Goal: Task Accomplishment & Management: Manage account settings

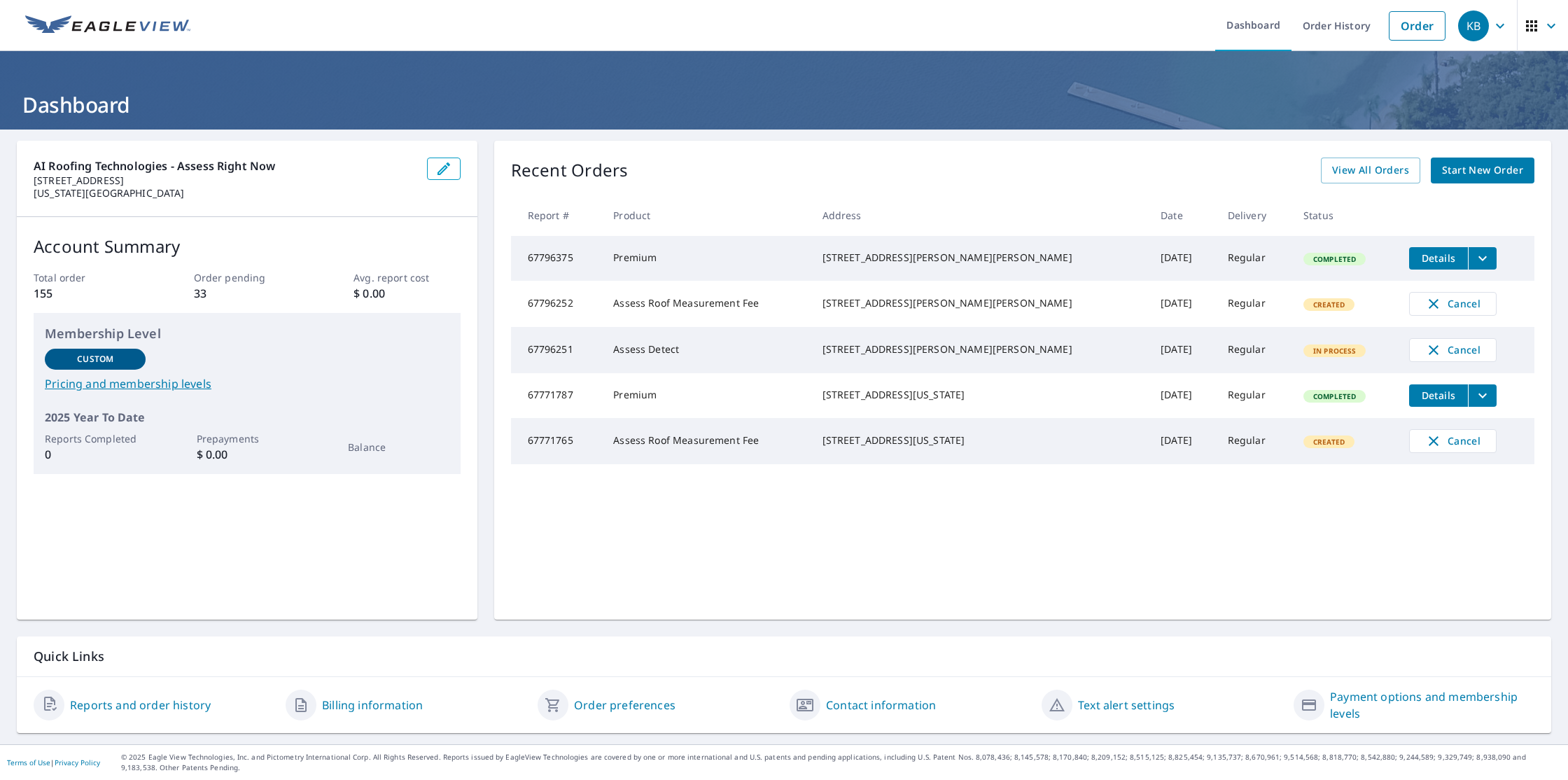
click at [1469, 260] on button "filesDropdownBtn-67796375" at bounding box center [1483, 258] width 29 height 22
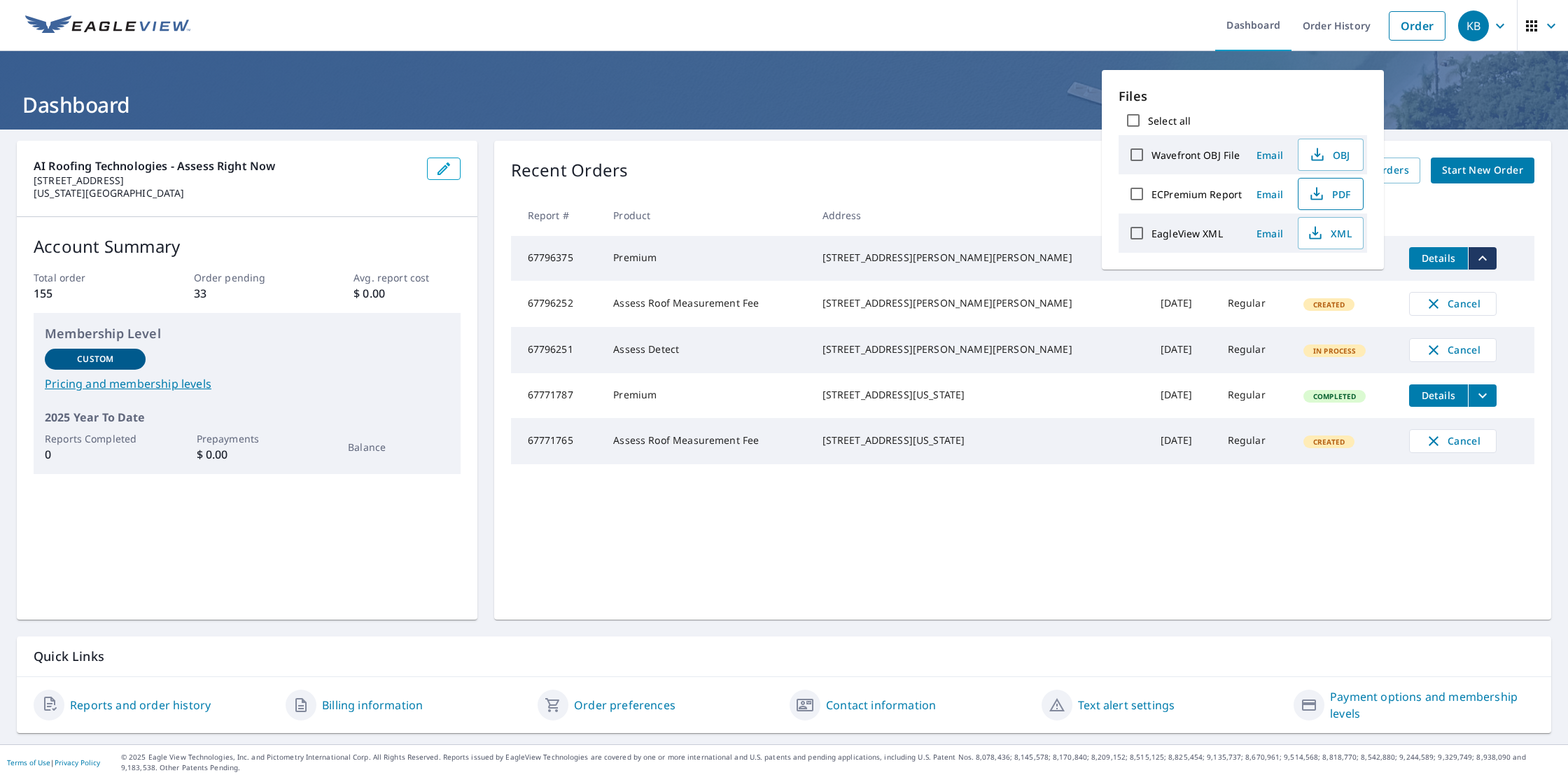
click at [1333, 196] on span "PDF" at bounding box center [1330, 193] width 44 height 16
click at [1469, 134] on div "AI Roofing Technologies - Assess Right Now [STREET_ADDRESS][US_STATE] Account S…" at bounding box center [784, 436] width 1568 height 615
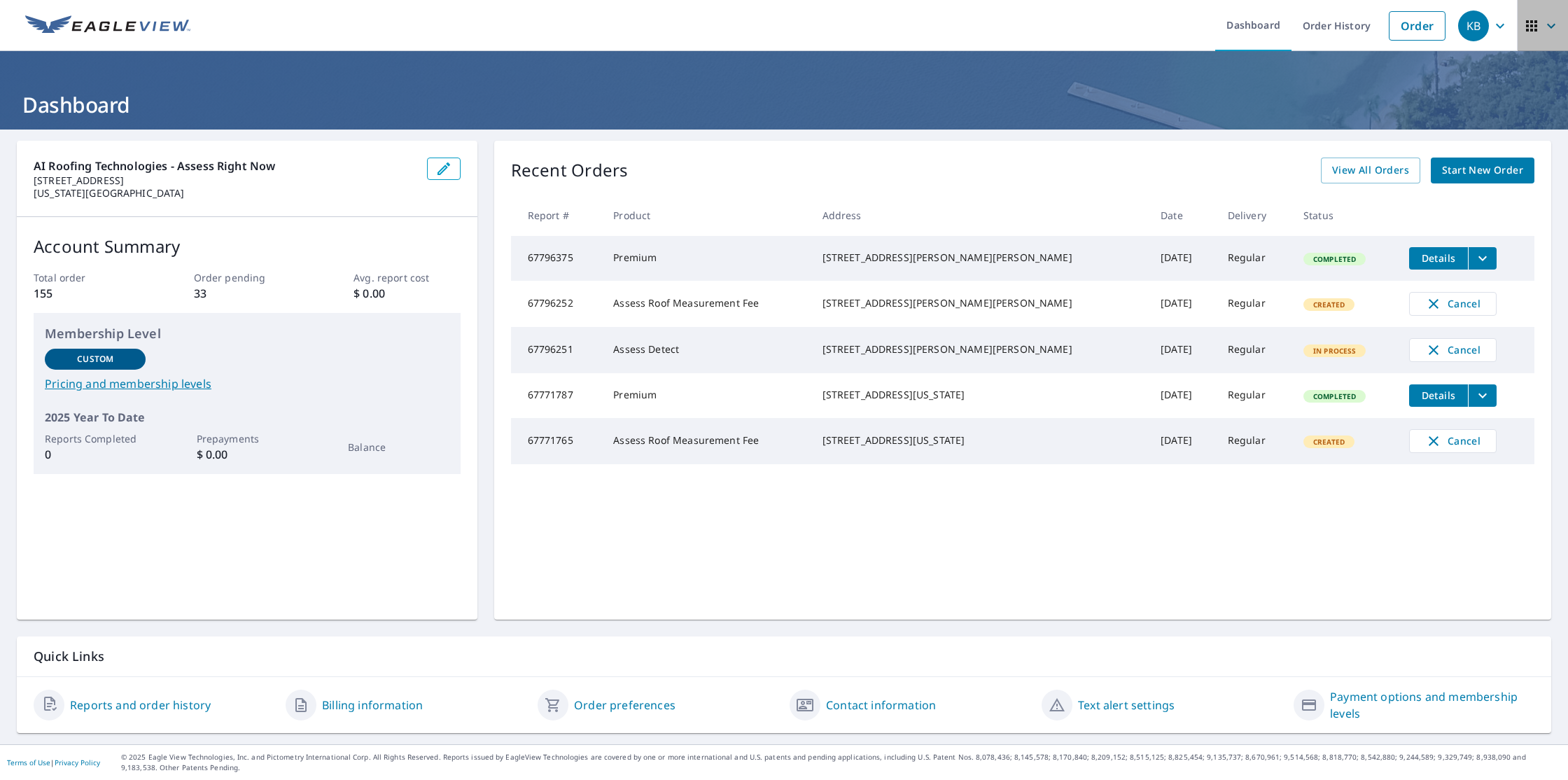
click at [1548, 28] on icon "button" at bounding box center [1551, 25] width 16 height 16
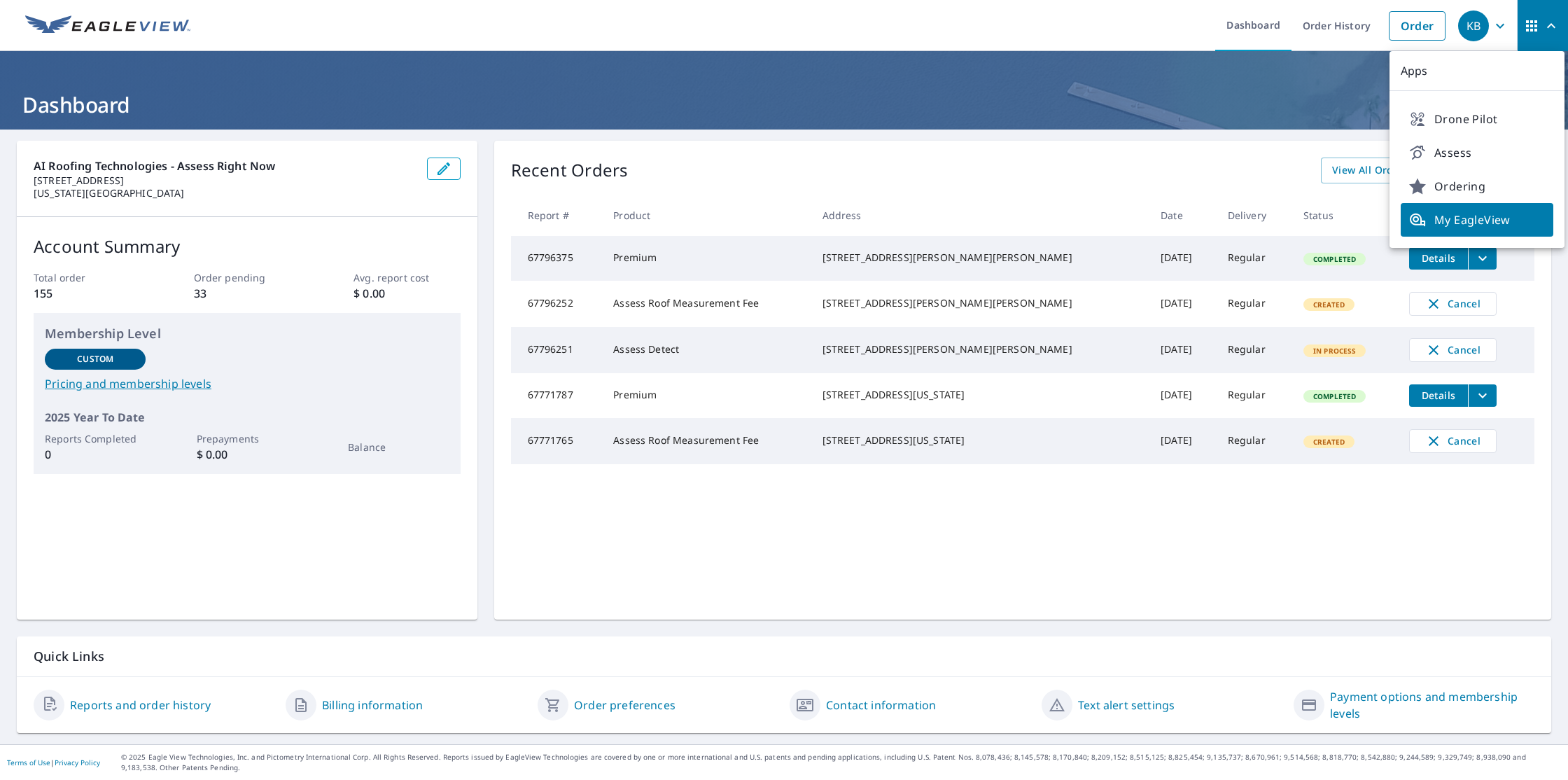
click at [1250, 150] on div "Recent Orders View All Orders Start New Order Report # Product Address Date Del…" at bounding box center [1023, 380] width 1058 height 479
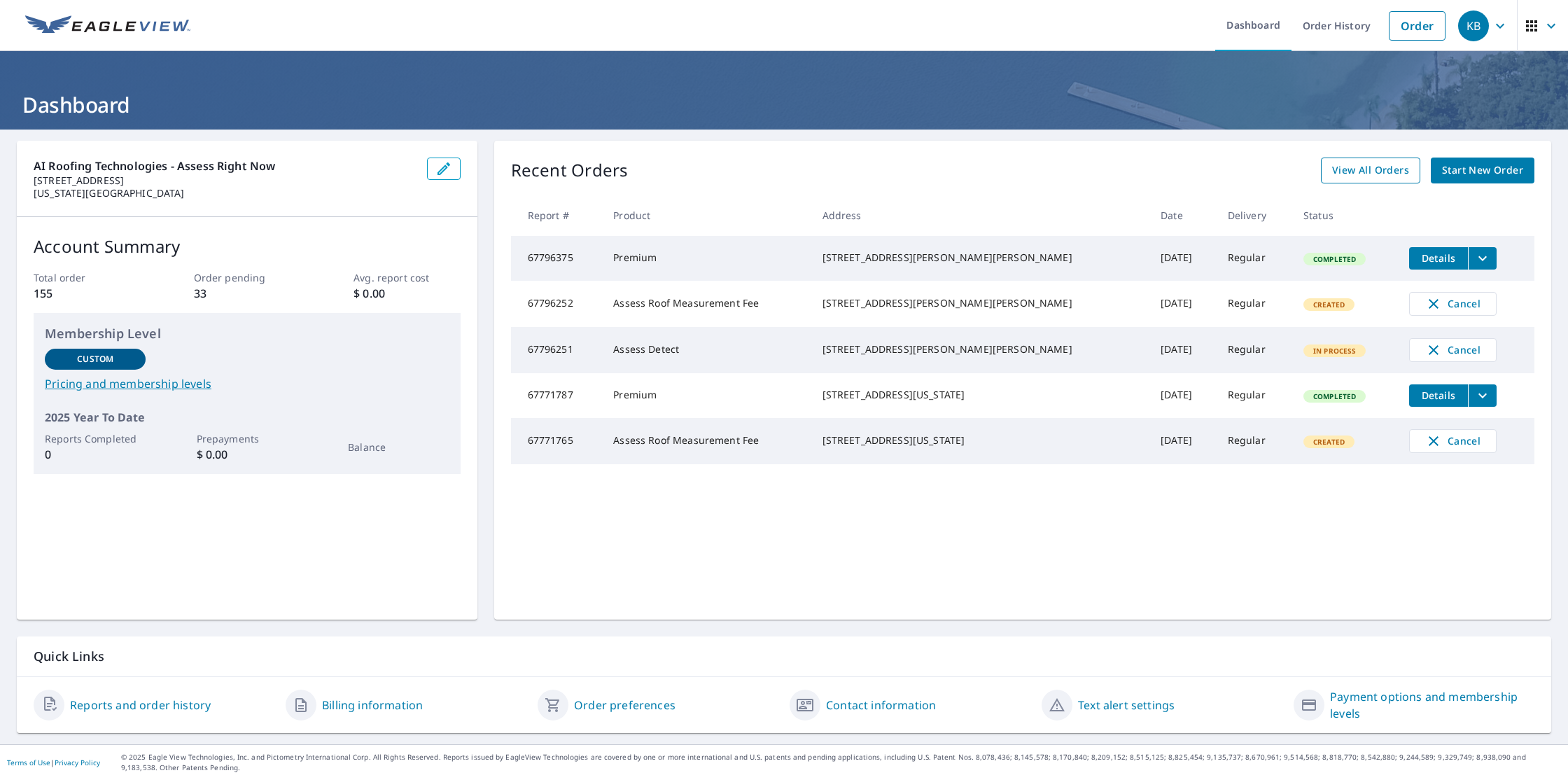
click at [1357, 170] on span "View All Orders" at bounding box center [1371, 171] width 77 height 17
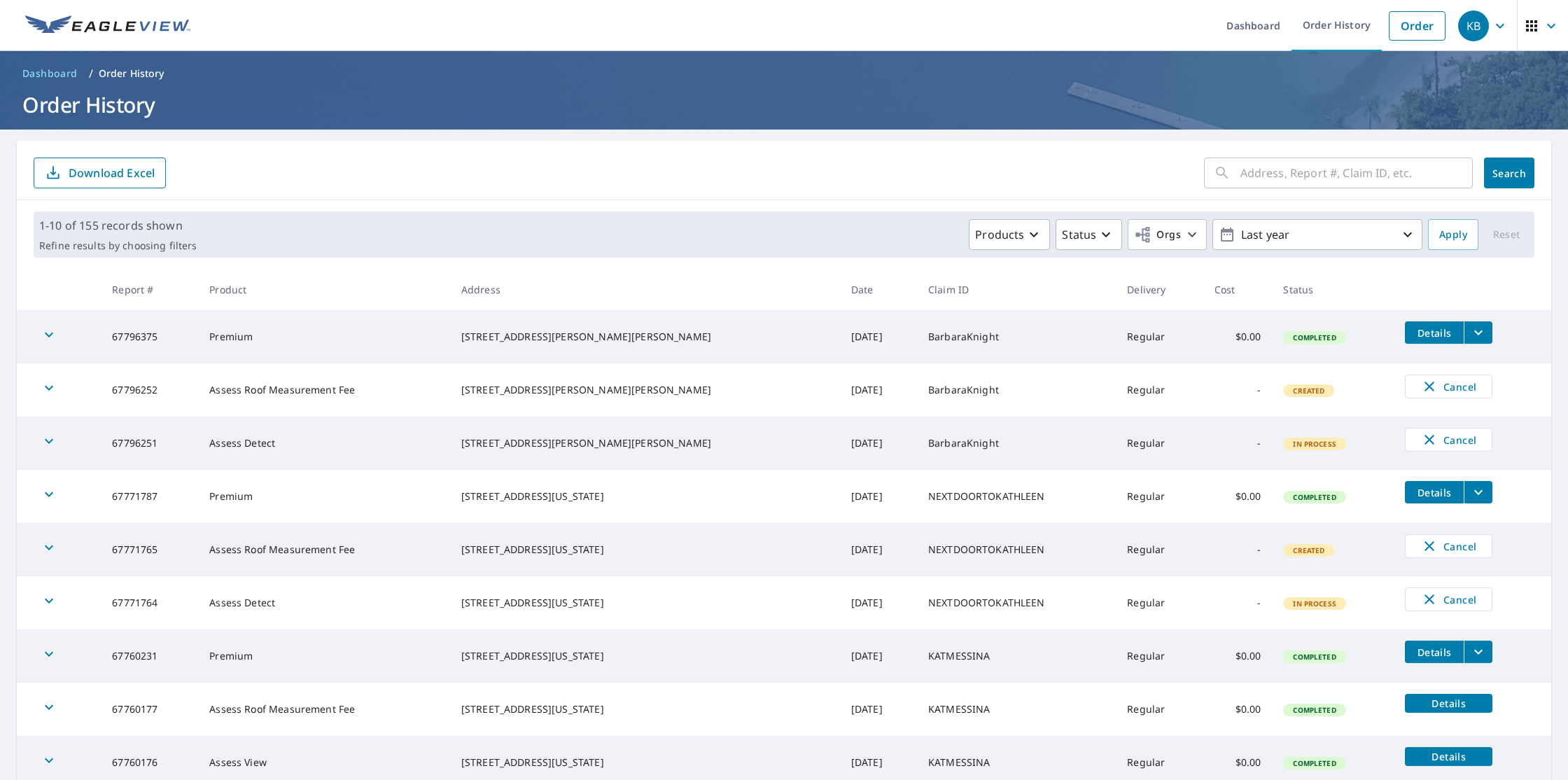
scroll to position [165, 0]
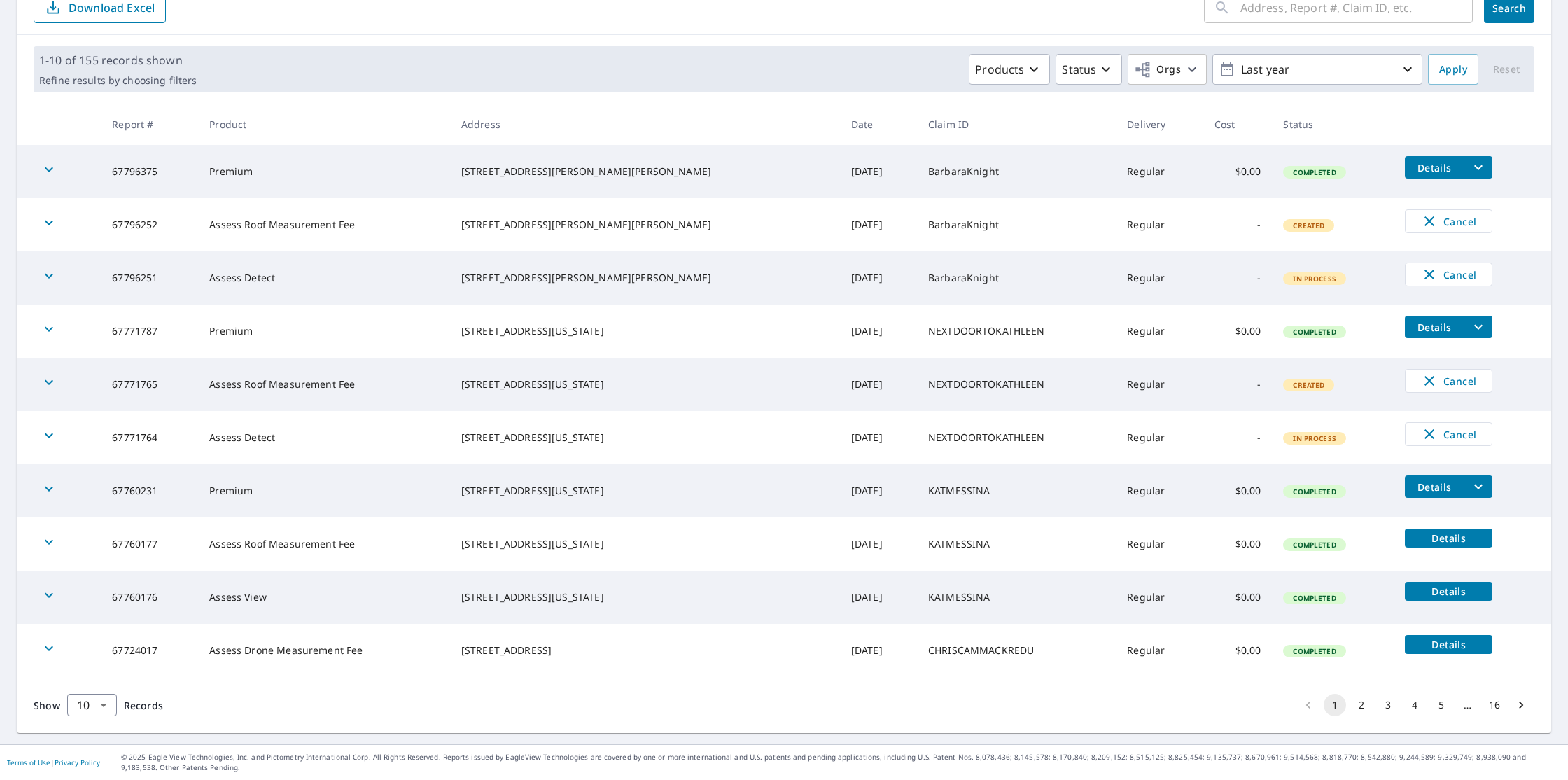
click at [1355, 704] on button "2" at bounding box center [1362, 705] width 22 height 22
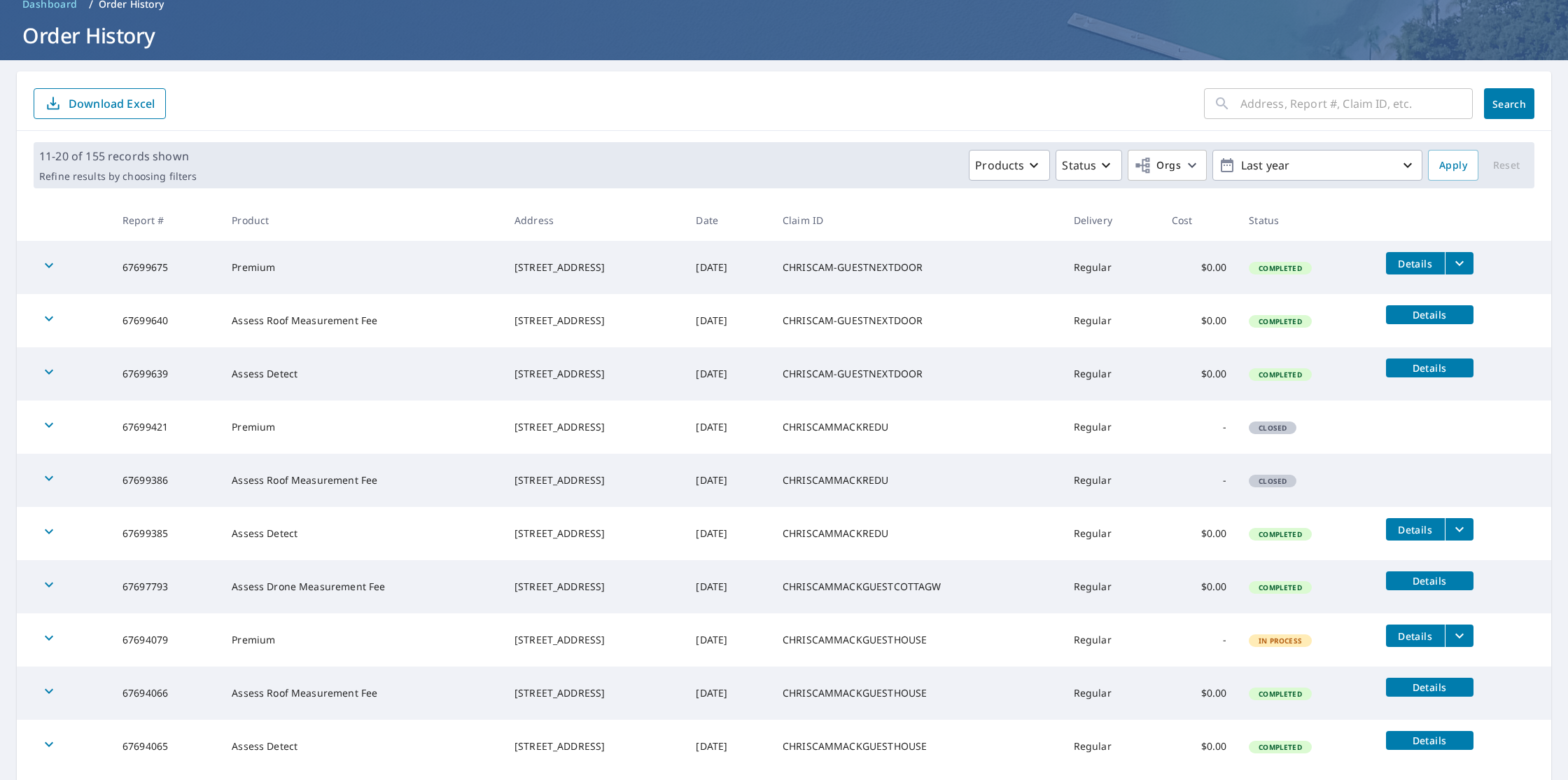
scroll to position [165, 0]
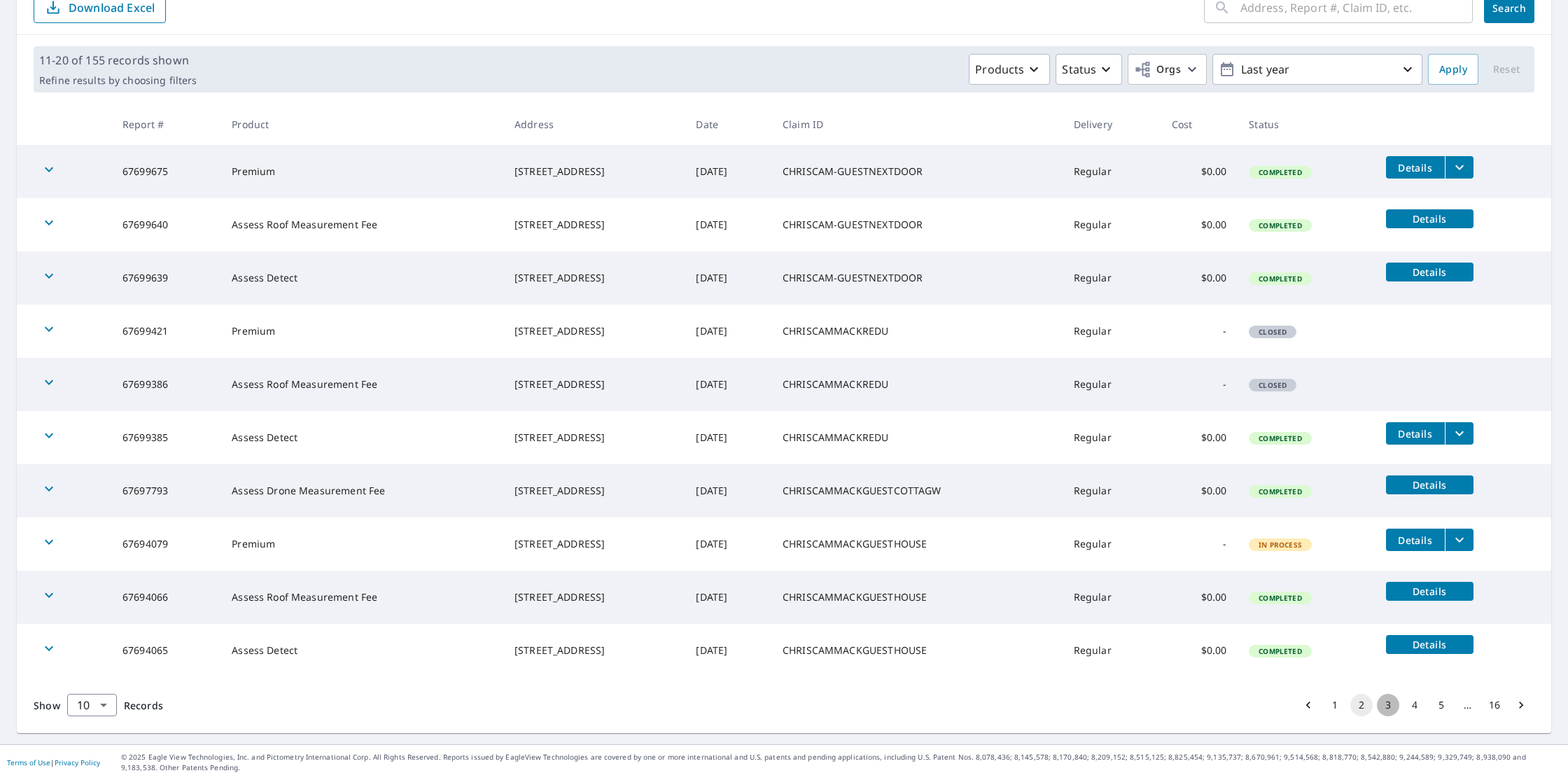
click at [1389, 708] on button "3" at bounding box center [1388, 705] width 22 height 22
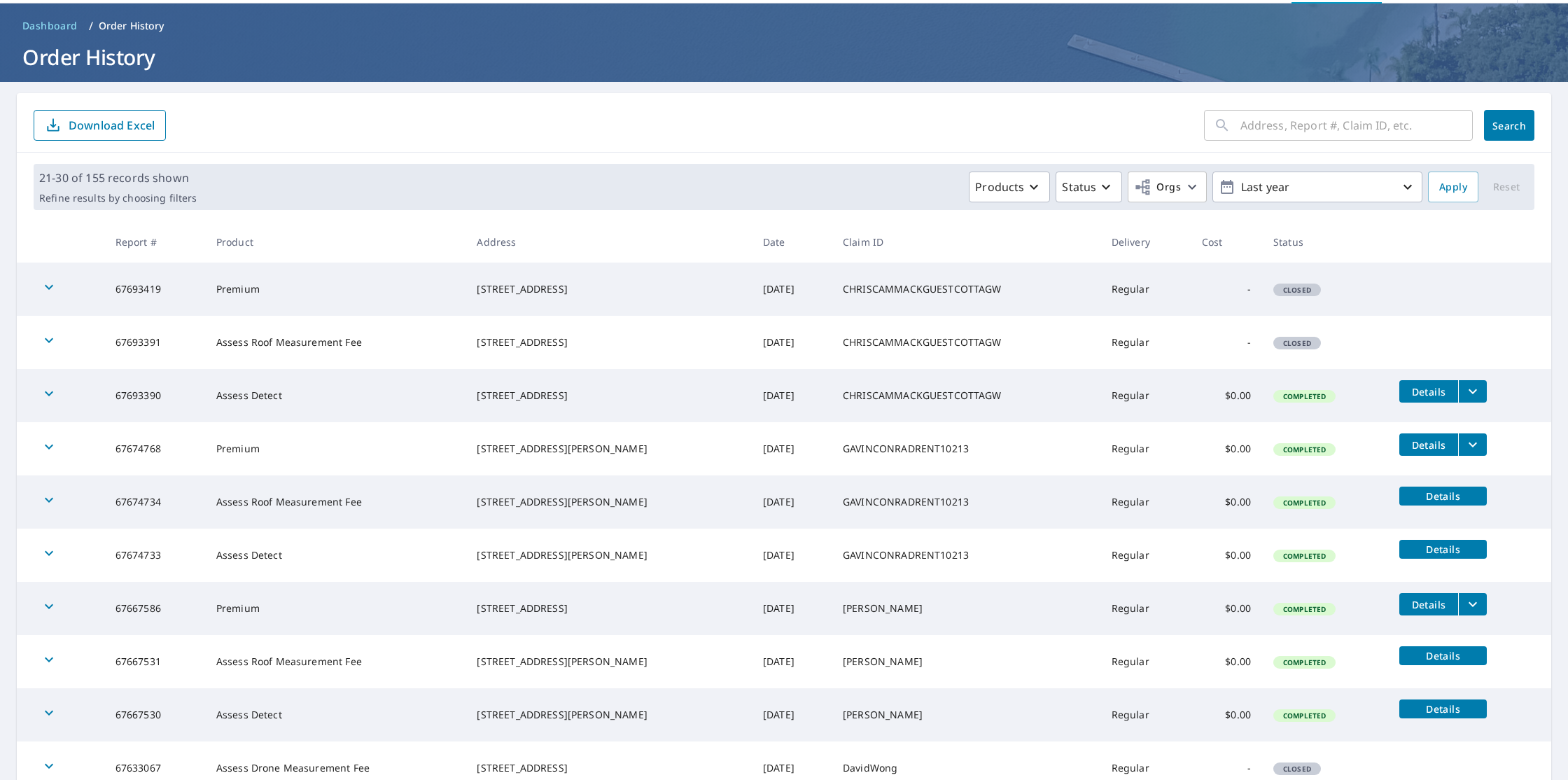
scroll to position [165, 0]
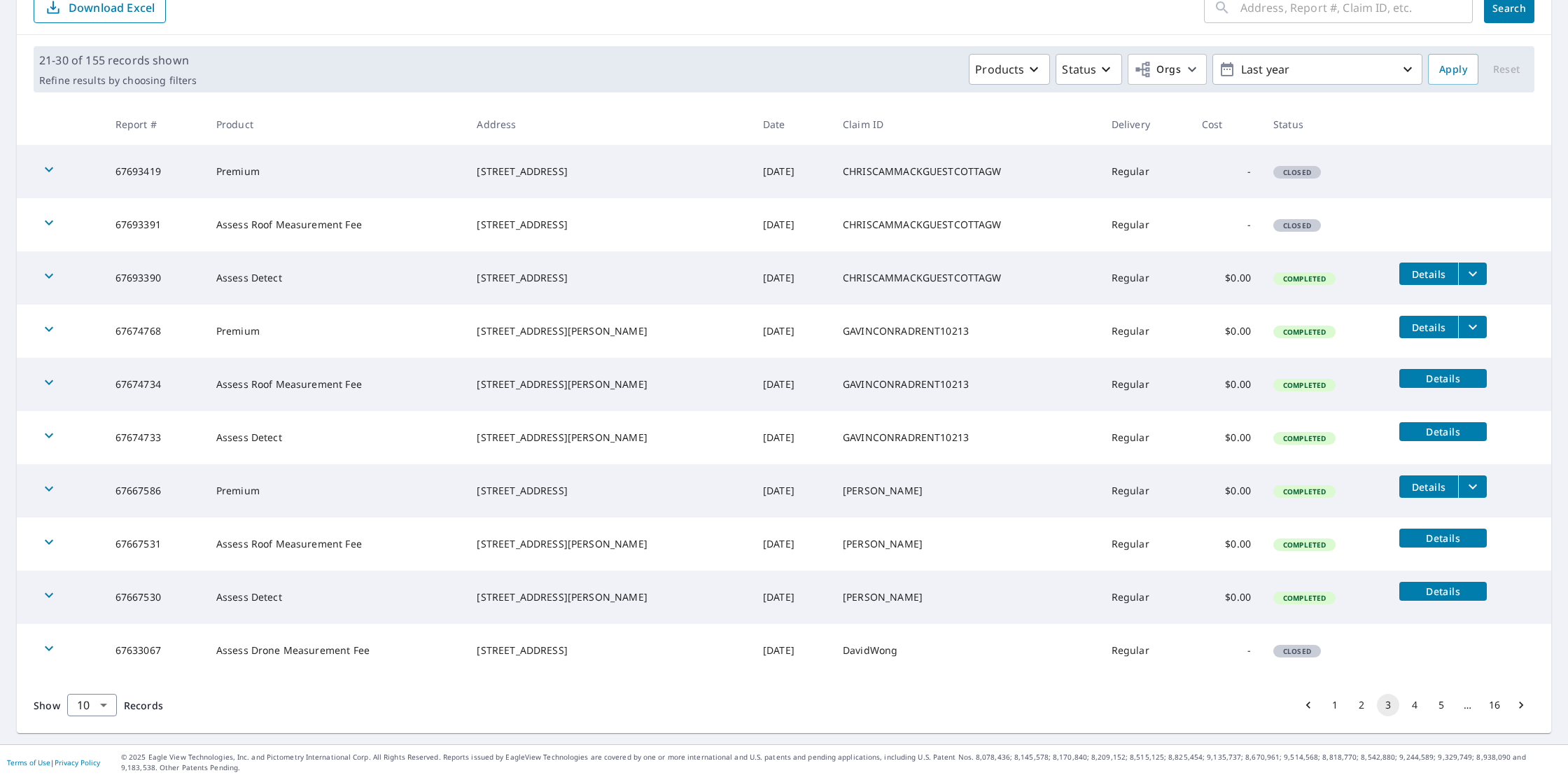
click at [1476, 334] on icon "filesDropdownBtn-67674768" at bounding box center [1472, 326] width 16 height 16
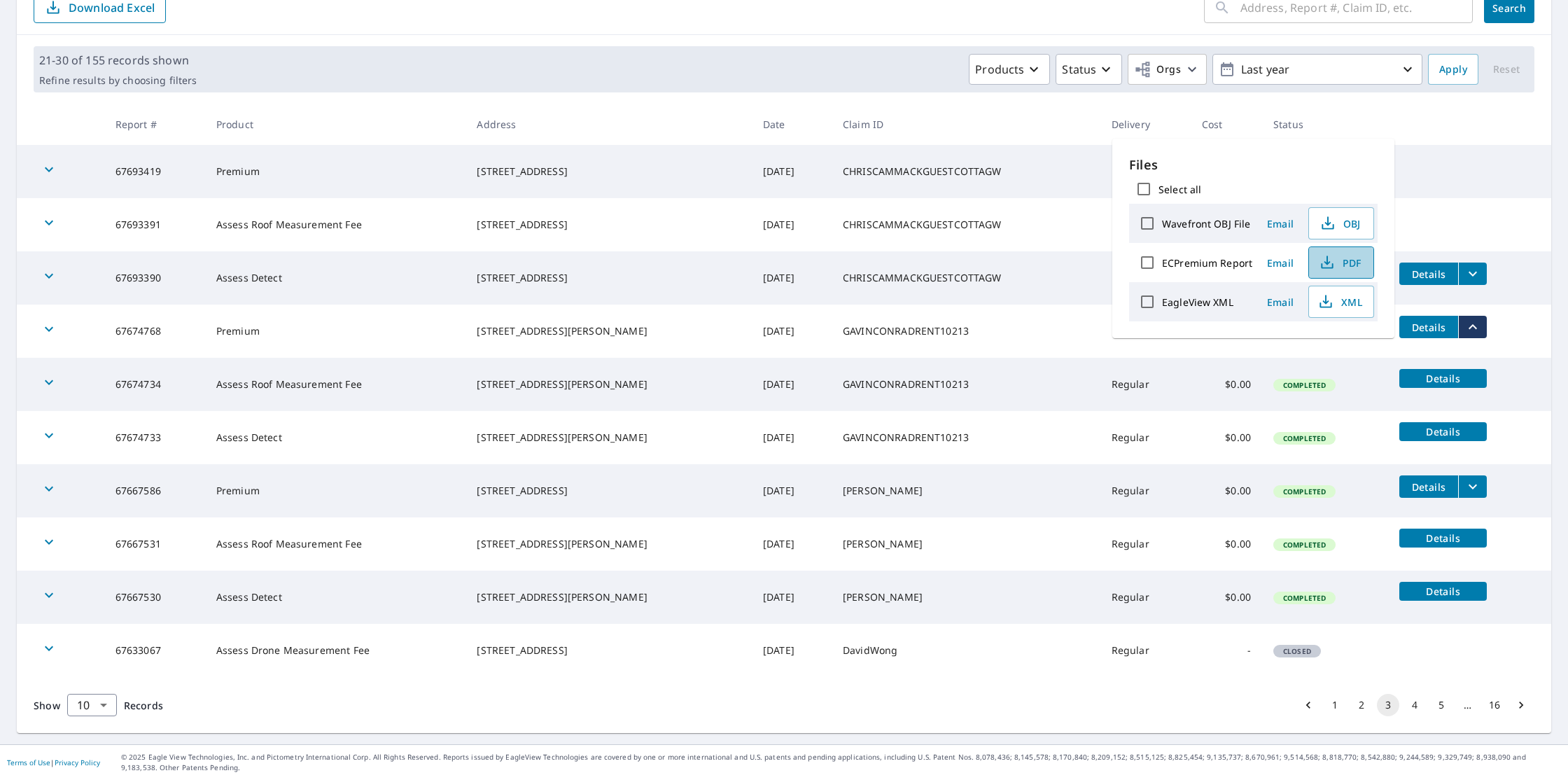
click at [1334, 265] on icon "button" at bounding box center [1327, 262] width 16 height 16
click at [1551, 75] on div "21-30 of 155 records shown Refine results by choosing filters Products Status O…" at bounding box center [784, 69] width 1535 height 69
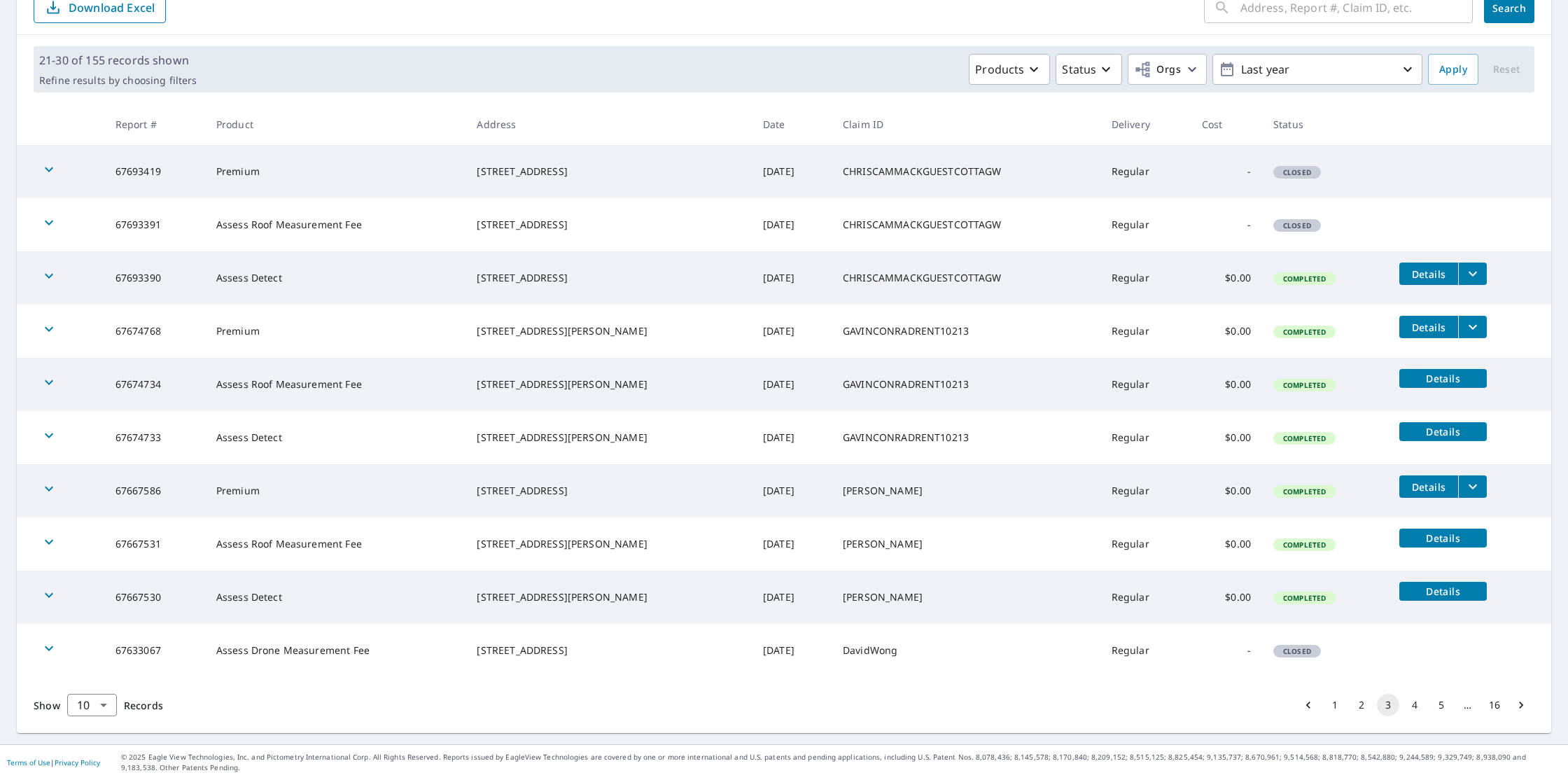
scroll to position [0, 0]
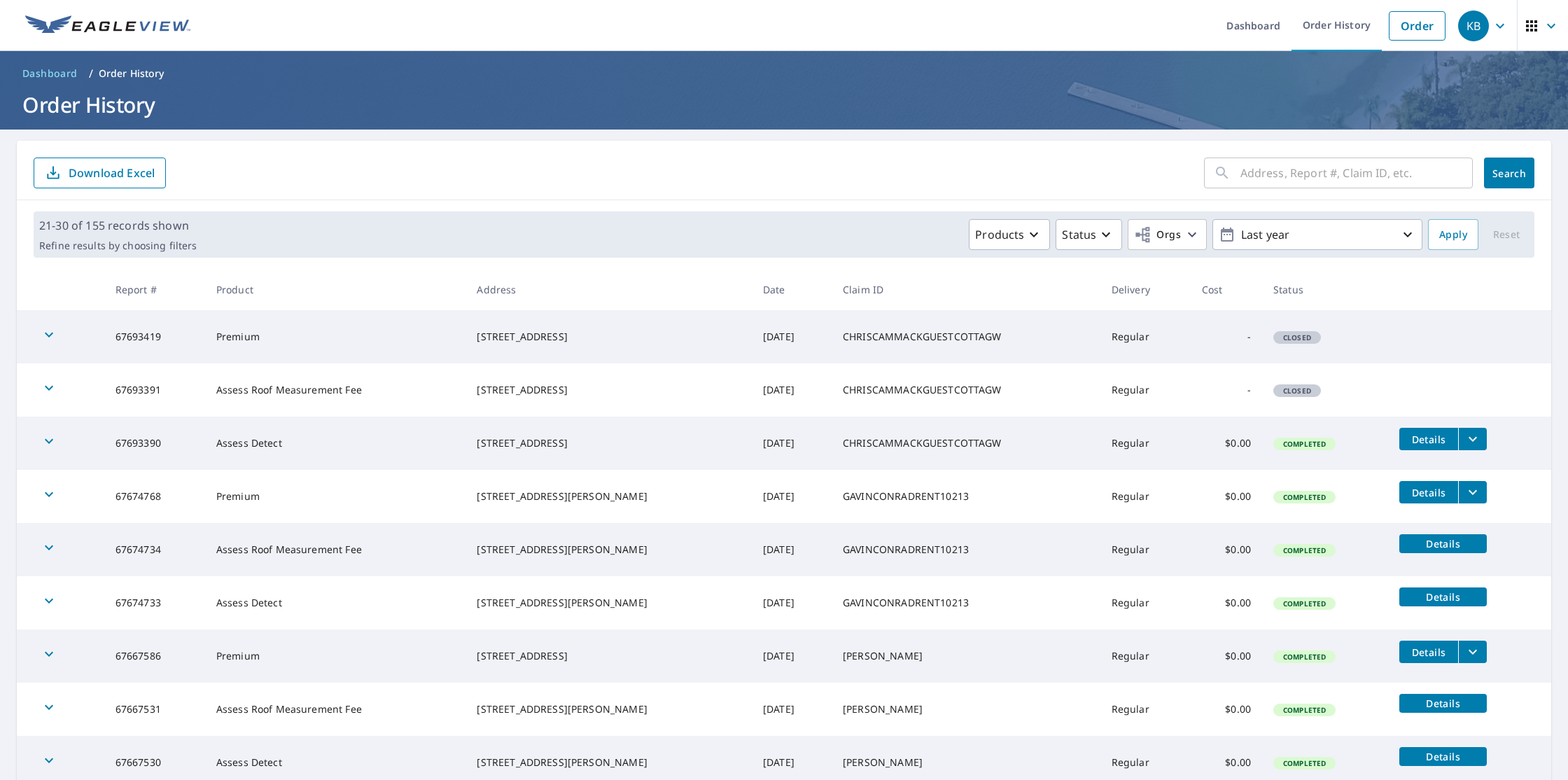
click at [1546, 35] on span "button" at bounding box center [1543, 25] width 40 height 34
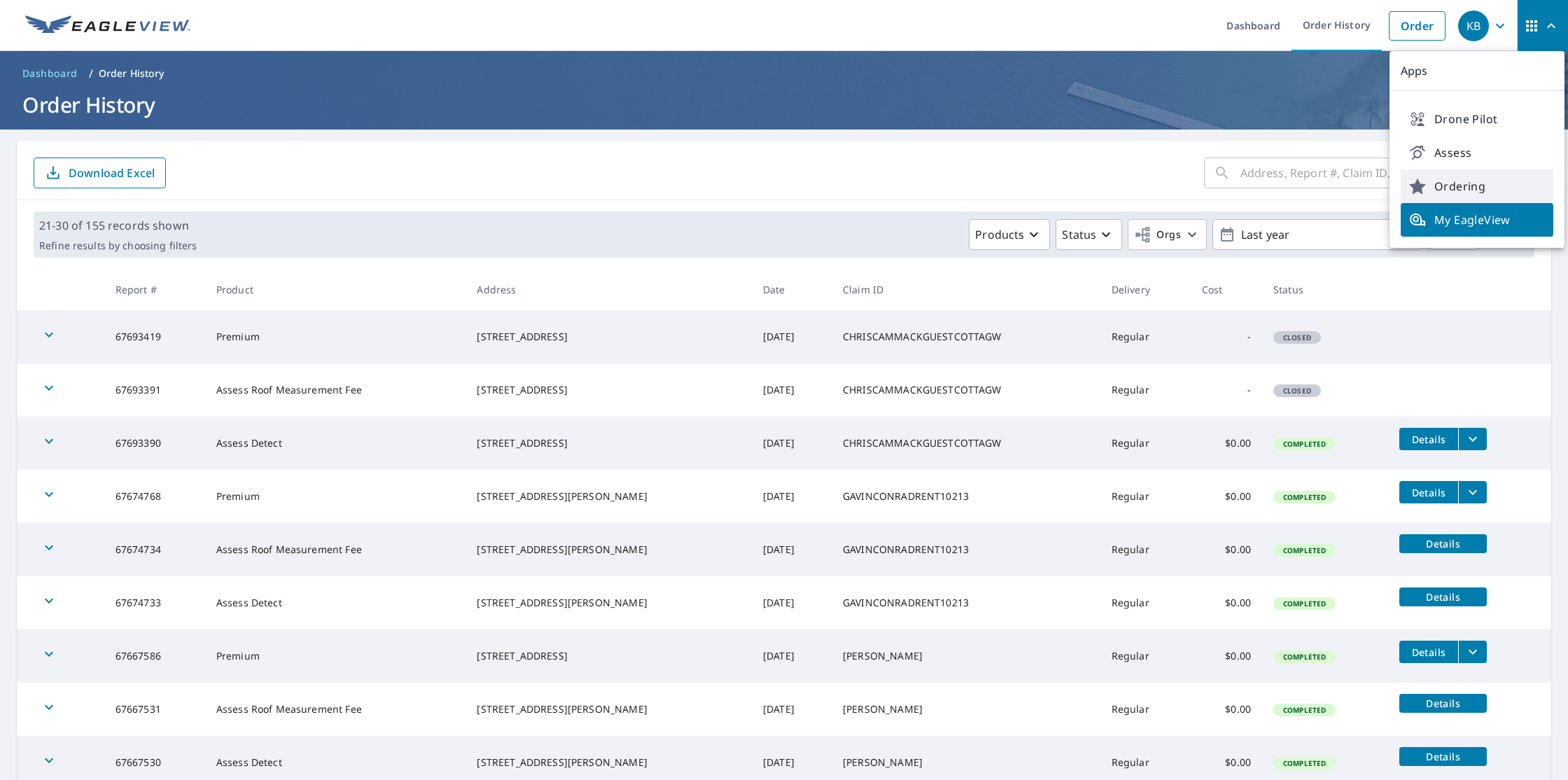
click at [1453, 196] on link "Ordering" at bounding box center [1477, 186] width 152 height 34
